Goal: Task Accomplishment & Management: Manage account settings

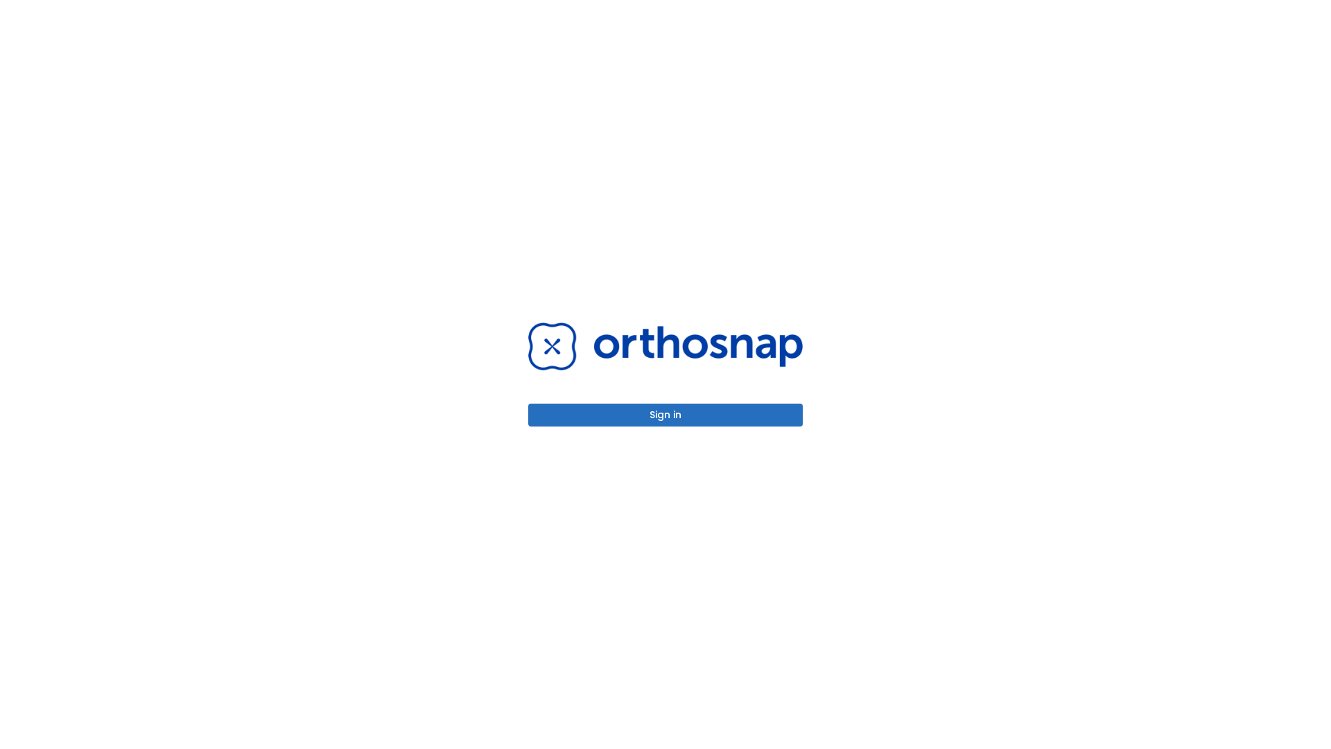
click at [665, 415] on button "Sign in" at bounding box center [665, 414] width 274 height 23
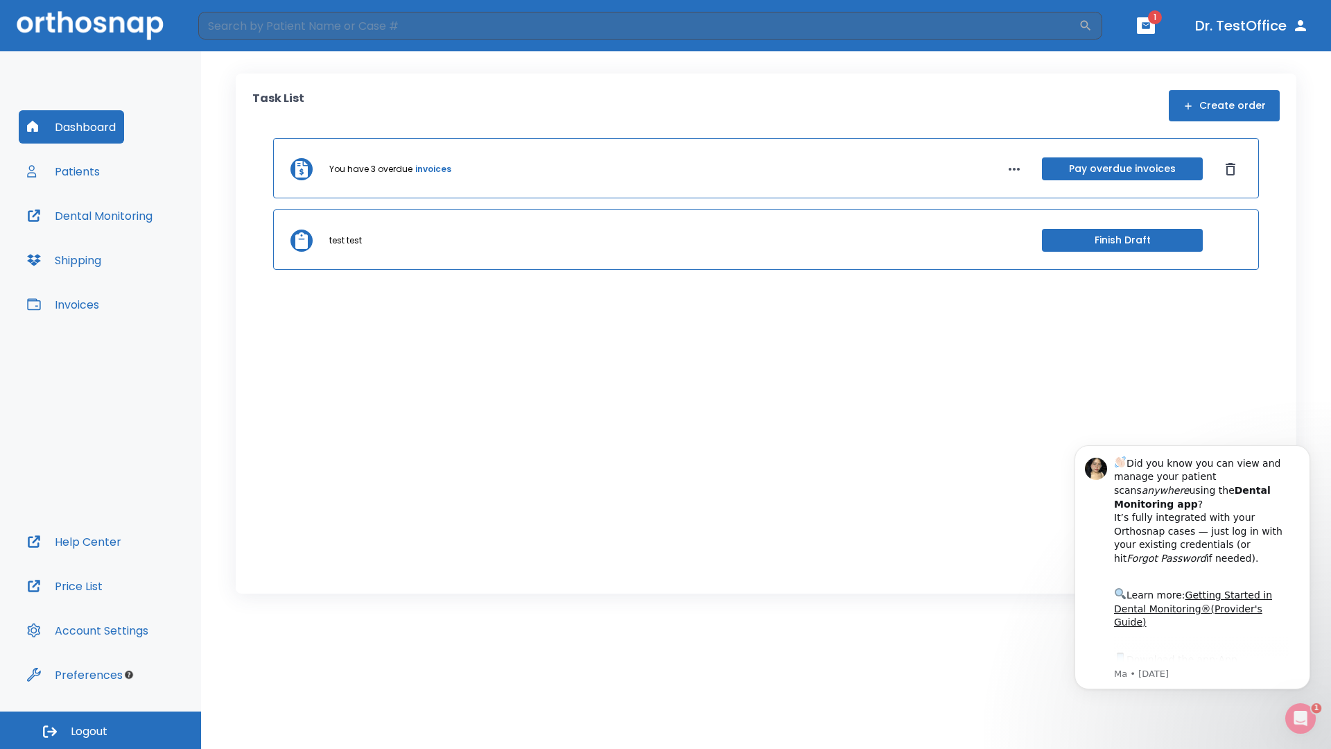
click at [101, 730] on span "Logout" at bounding box center [89, 731] width 37 height 15
